Goal: Submit feedback/report problem

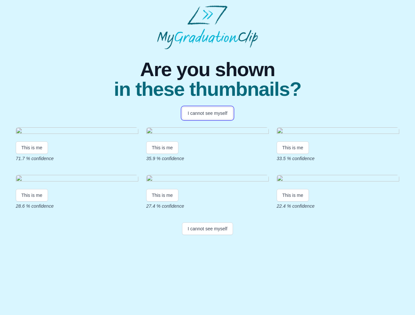
click at [207, 113] on button "I cannot see myself" at bounding box center [207, 113] width 51 height 12
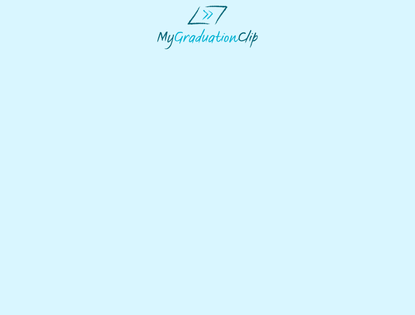
click at [32, 55] on html at bounding box center [207, 27] width 415 height 55
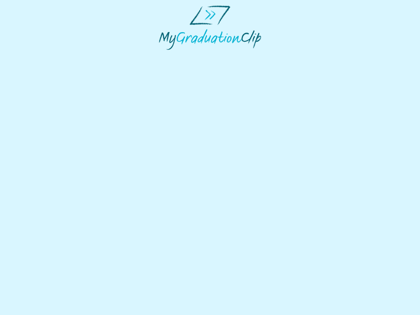
click at [163, 55] on html at bounding box center [210, 27] width 420 height 55
click at [294, 55] on html at bounding box center [210, 27] width 420 height 55
click at [32, 55] on html at bounding box center [210, 27] width 420 height 55
click at [163, 55] on html at bounding box center [210, 27] width 420 height 55
click at [294, 55] on html at bounding box center [210, 27] width 420 height 55
